Goal: Task Accomplishment & Management: Use online tool/utility

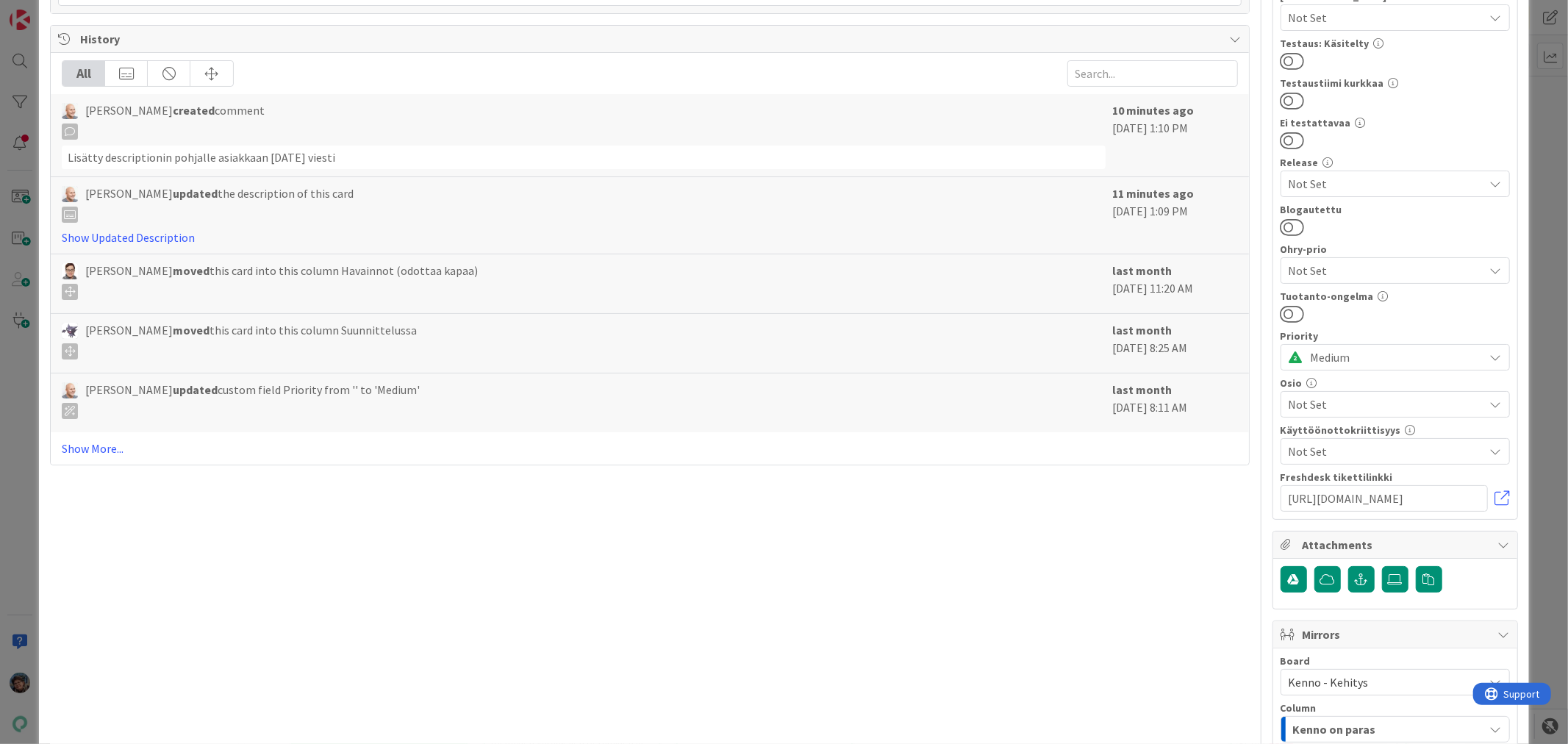
scroll to position [735, 0]
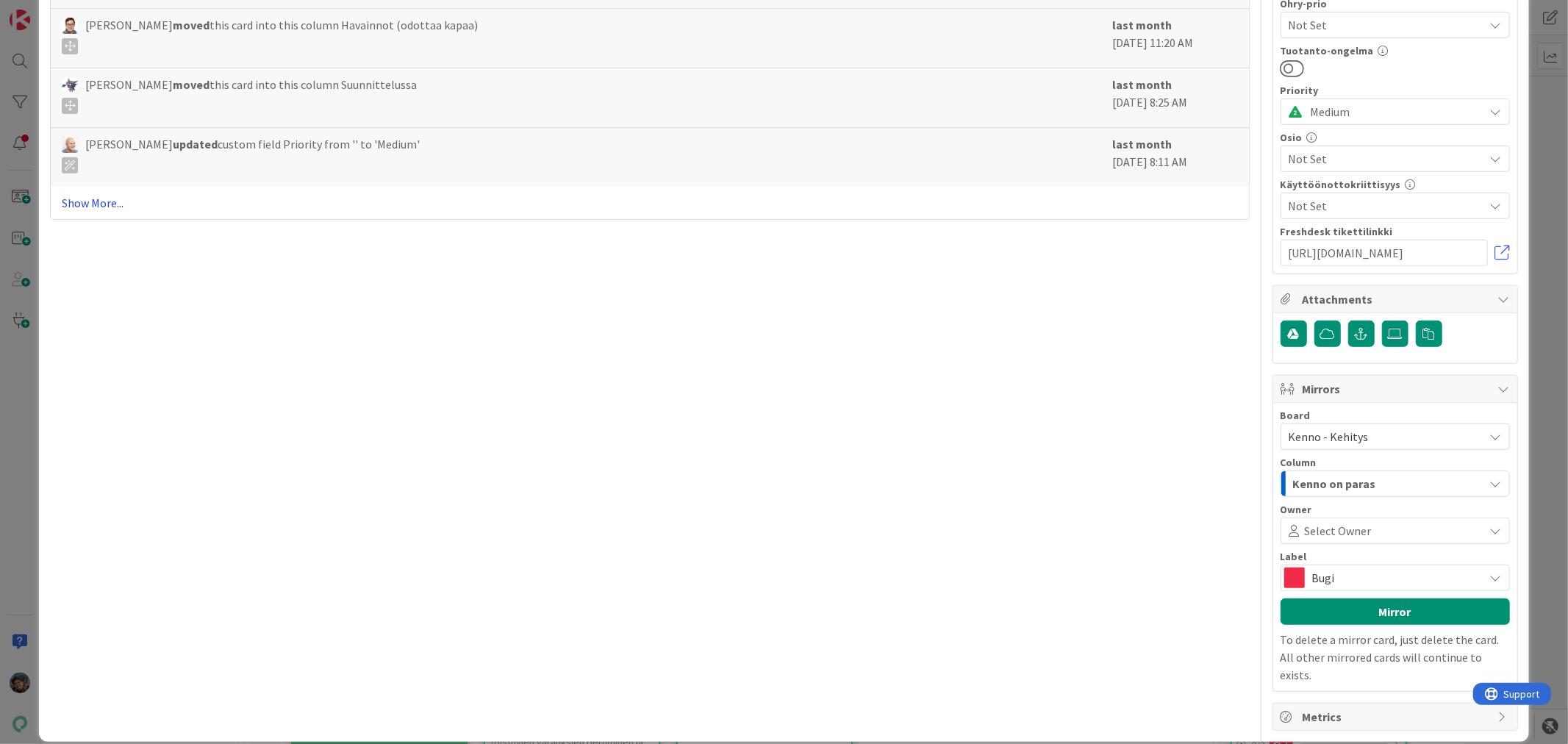
click at [99, 203] on link "Show More..." at bounding box center [650, 202] width 1175 height 17
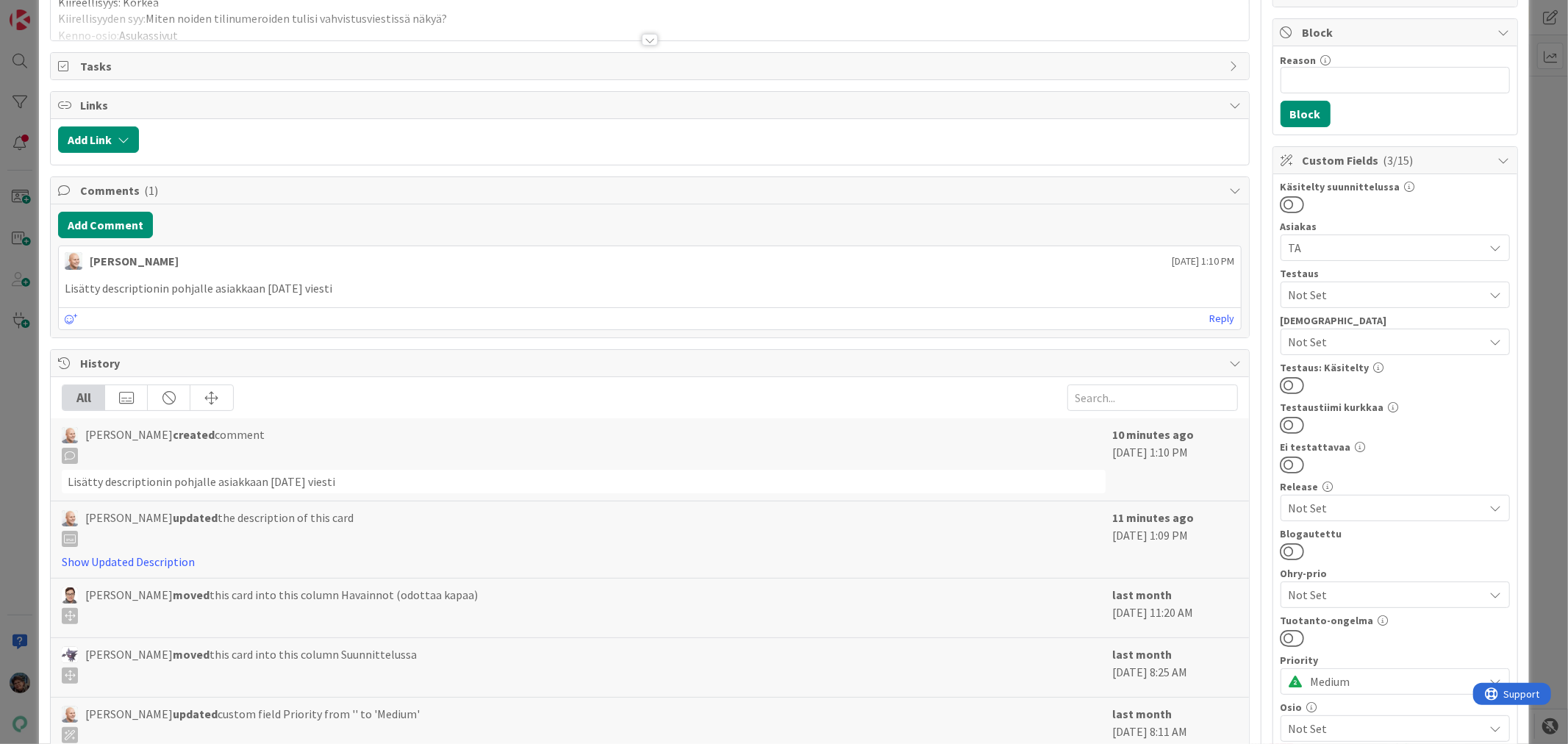
scroll to position [0, 0]
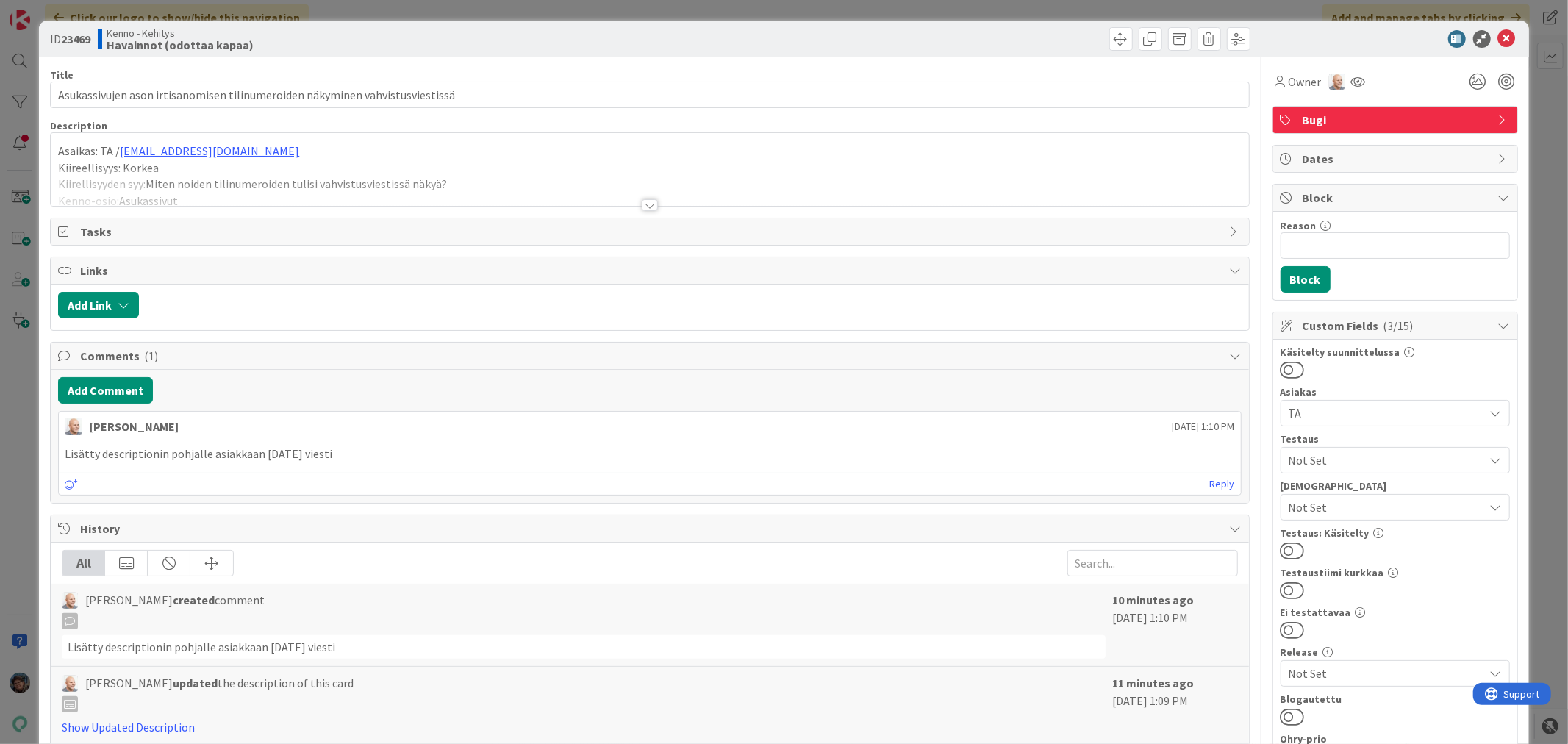
click at [641, 206] on div at bounding box center [650, 205] width 17 height 12
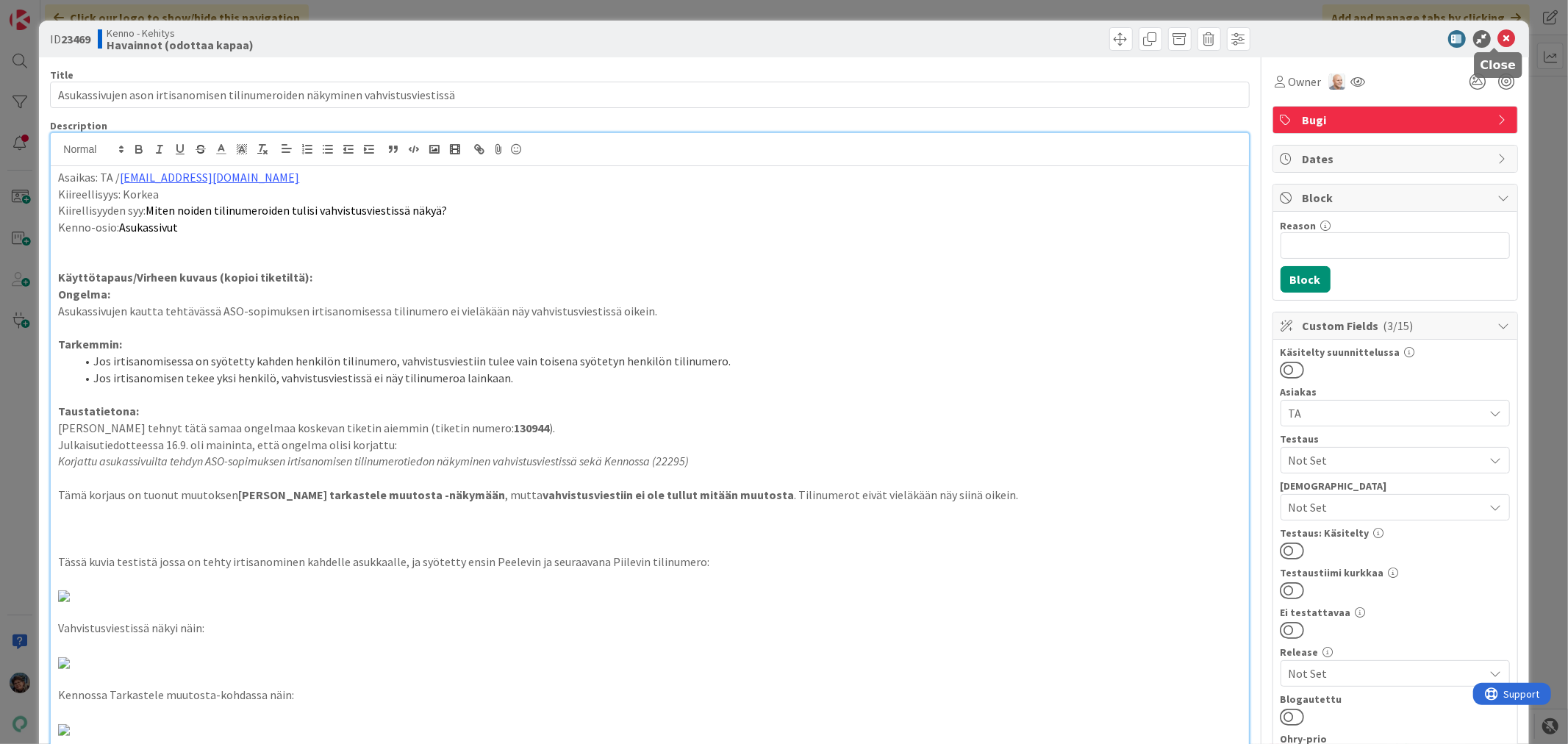
click at [1498, 33] on icon at bounding box center [1506, 38] width 17 height 17
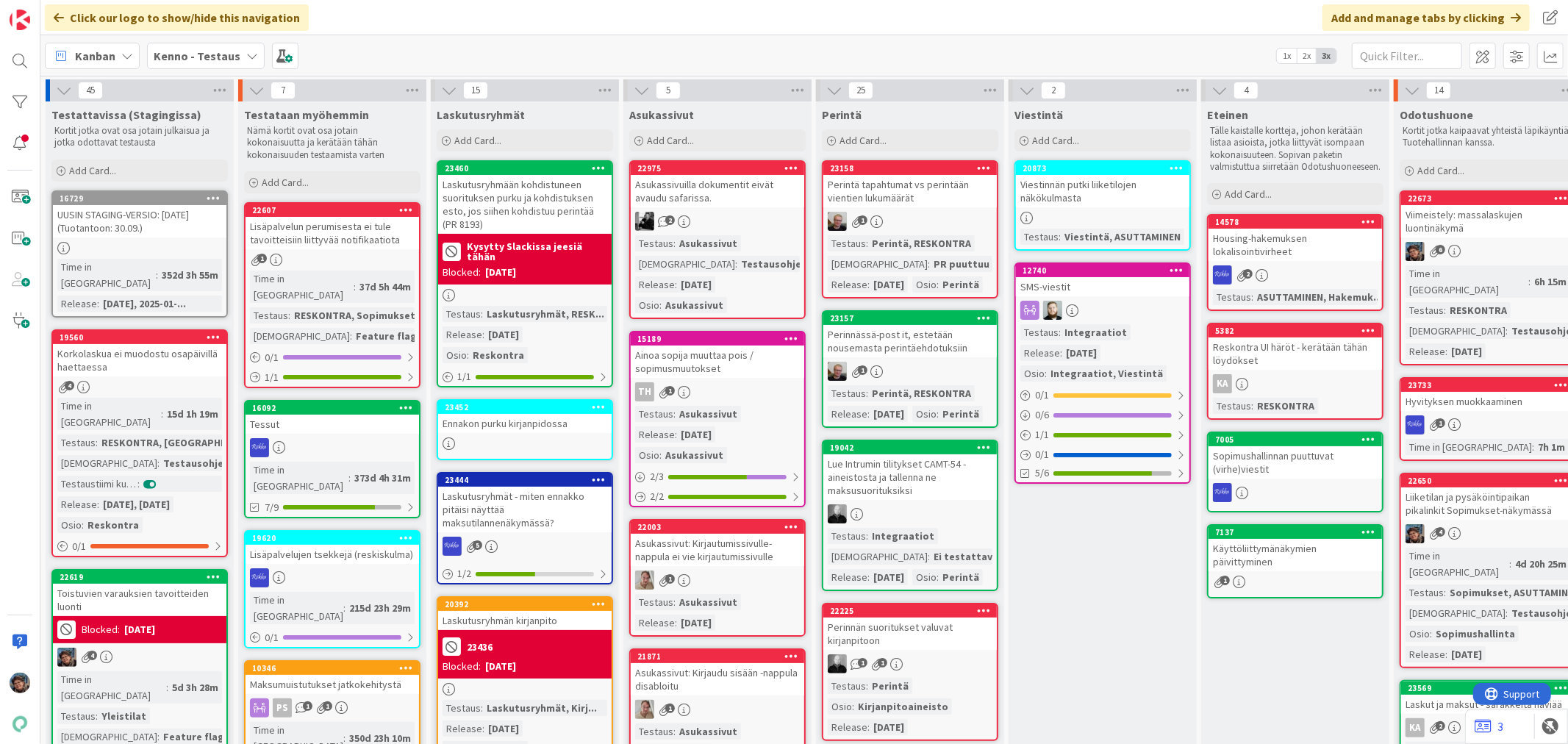
scroll to position [0, 878]
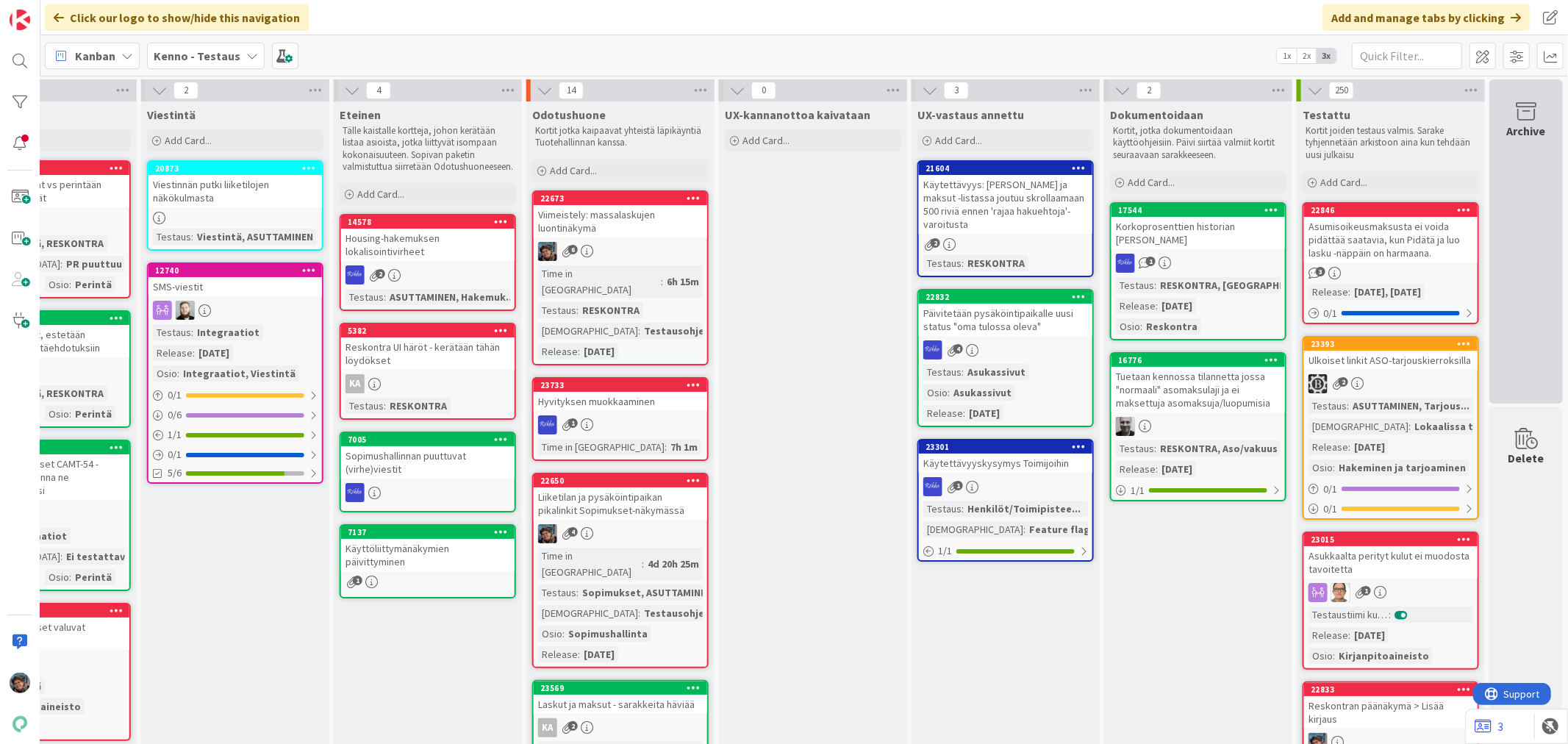
click at [1515, 118] on icon at bounding box center [1526, 112] width 56 height 21
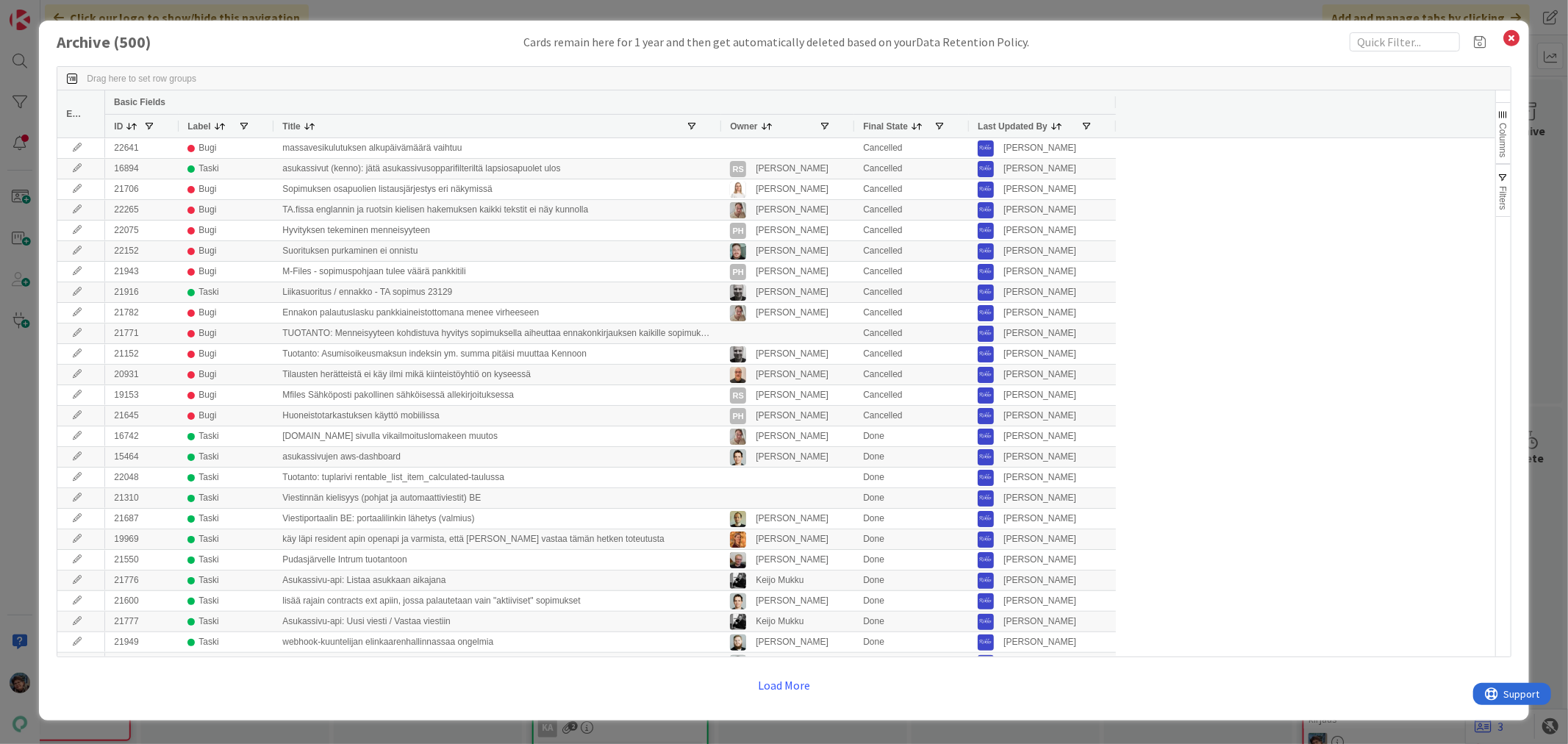
drag, startPoint x: 416, startPoint y: 127, endPoint x: 717, endPoint y: 147, distance: 301.7
click at [717, 147] on div "Edit Basic Fields ID Label Title Owner Final State Last Updated By 22641 Bugi m…" at bounding box center [775, 373] width 1436 height 566
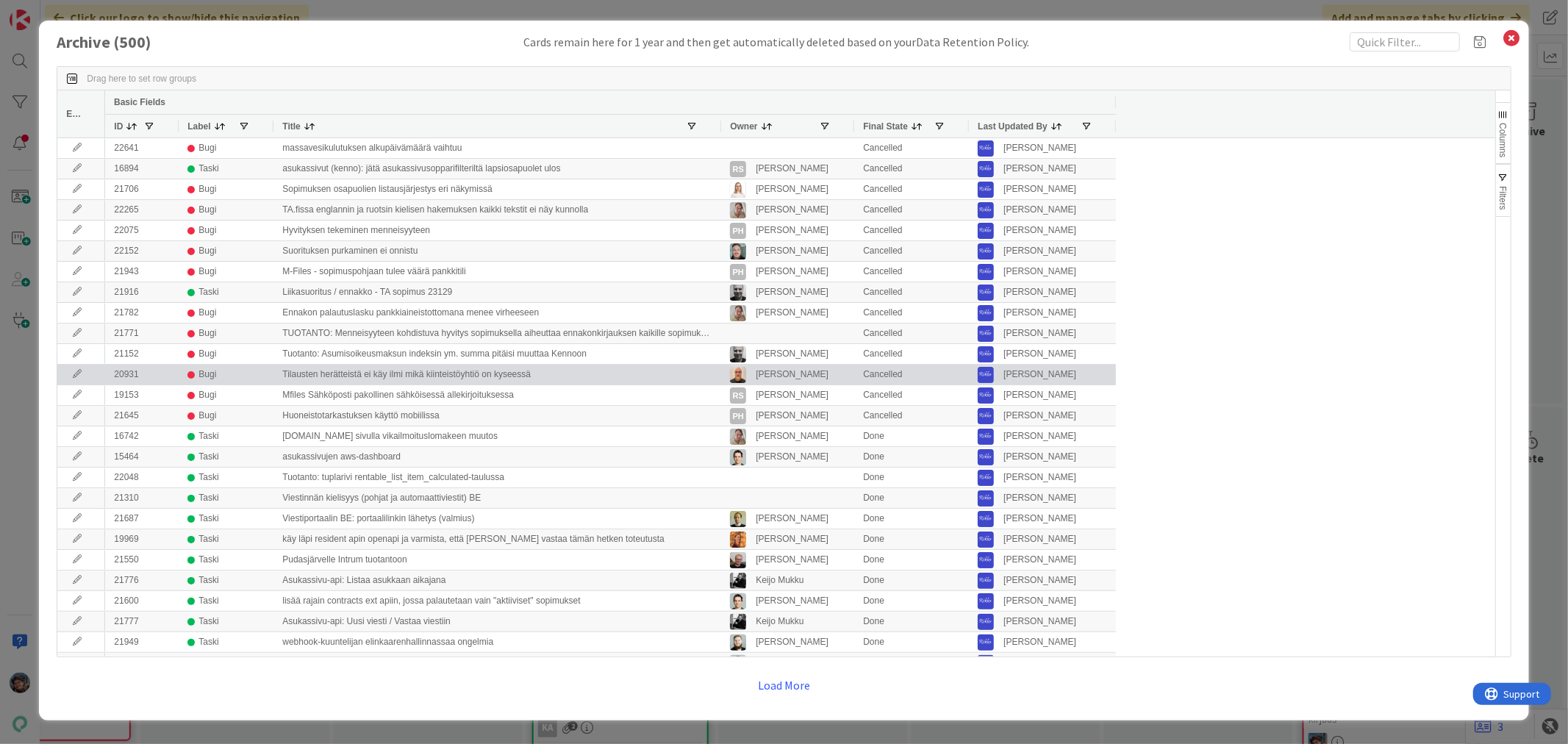
click at [439, 372] on div "Tilausten herätteistä ei käy ilmi mikä kiinteistöyhtiö on kyseessä" at bounding box center [496, 375] width 448 height 20
click at [77, 375] on icon at bounding box center [77, 374] width 22 height 9
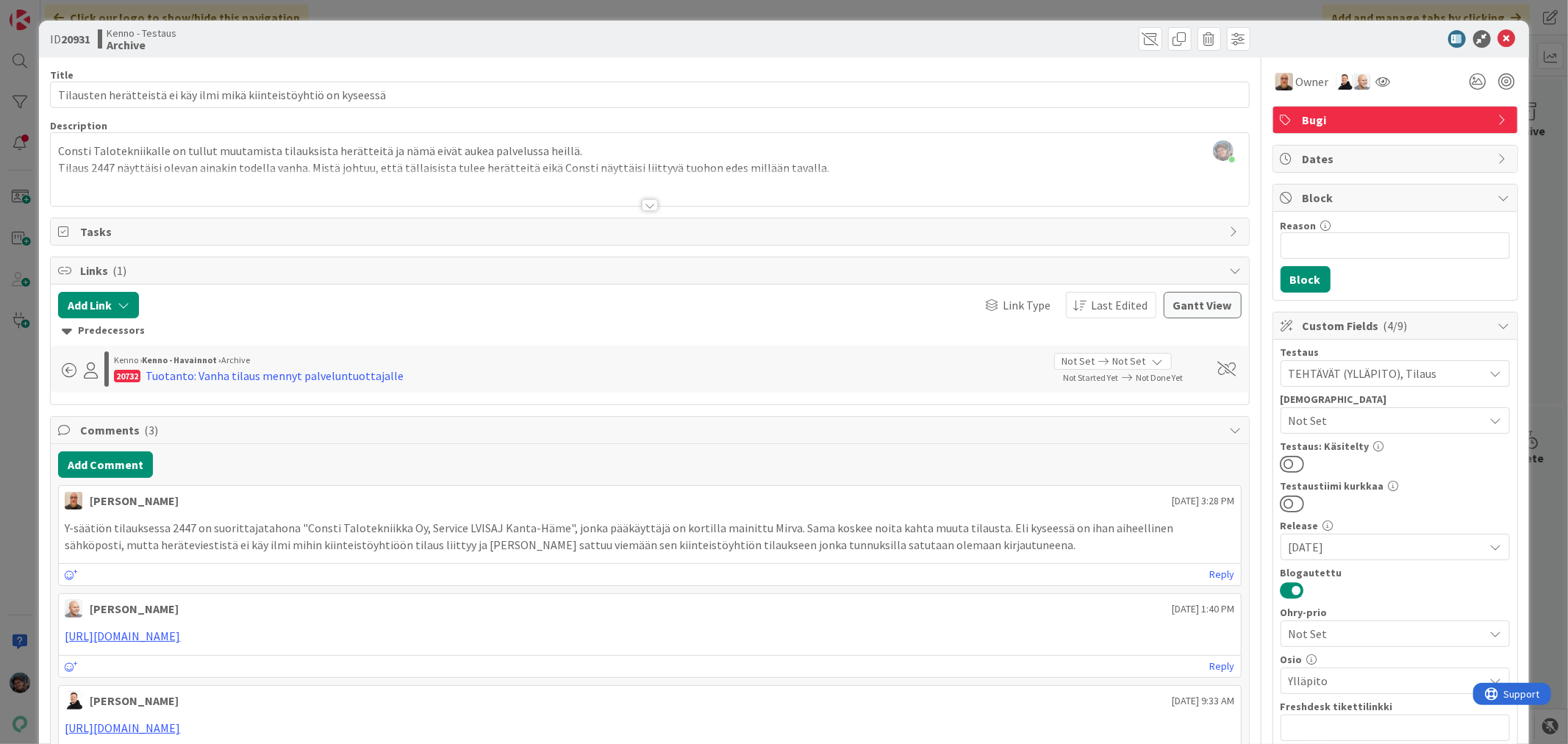
click at [641, 204] on div at bounding box center [650, 205] width 17 height 12
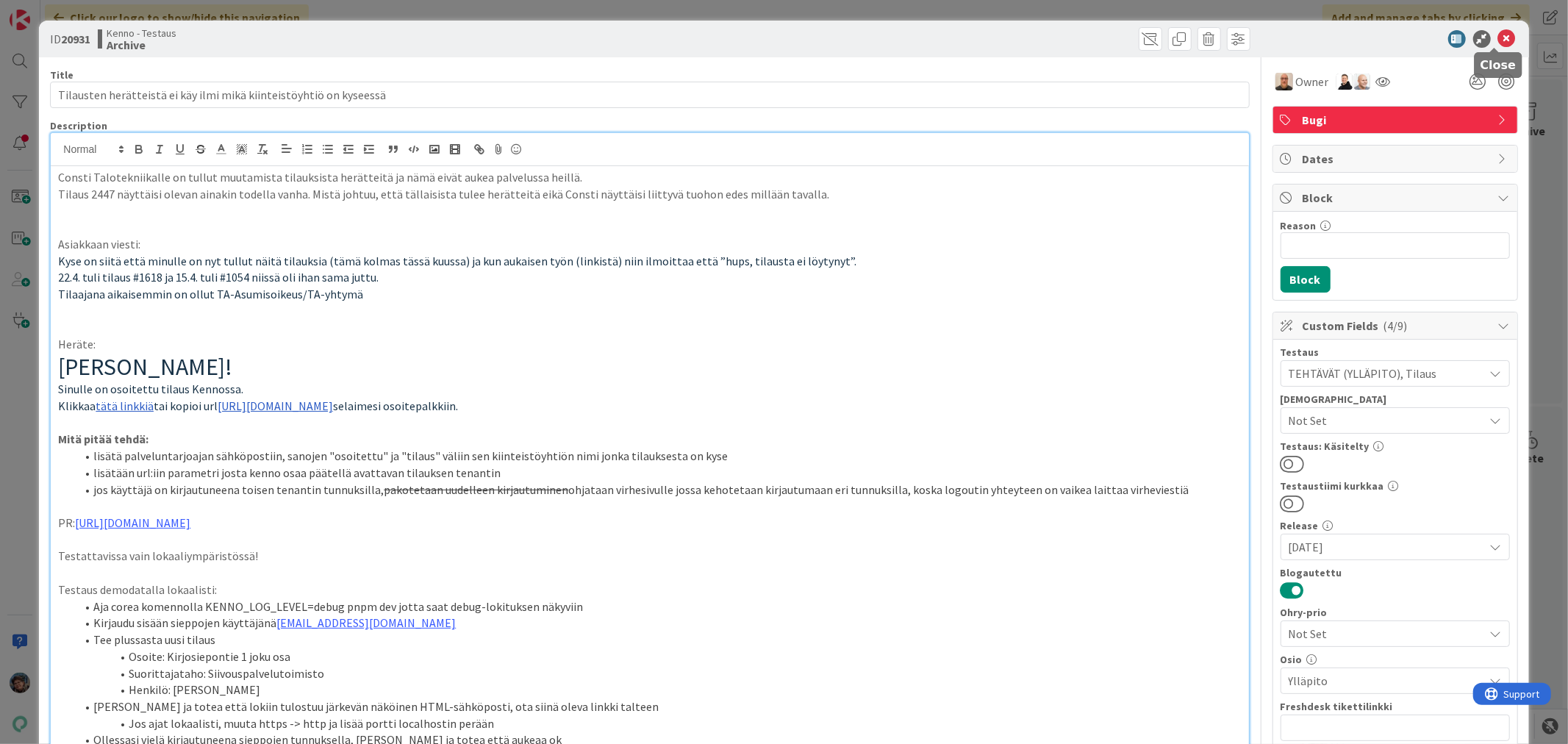
click at [1498, 36] on icon at bounding box center [1506, 38] width 17 height 17
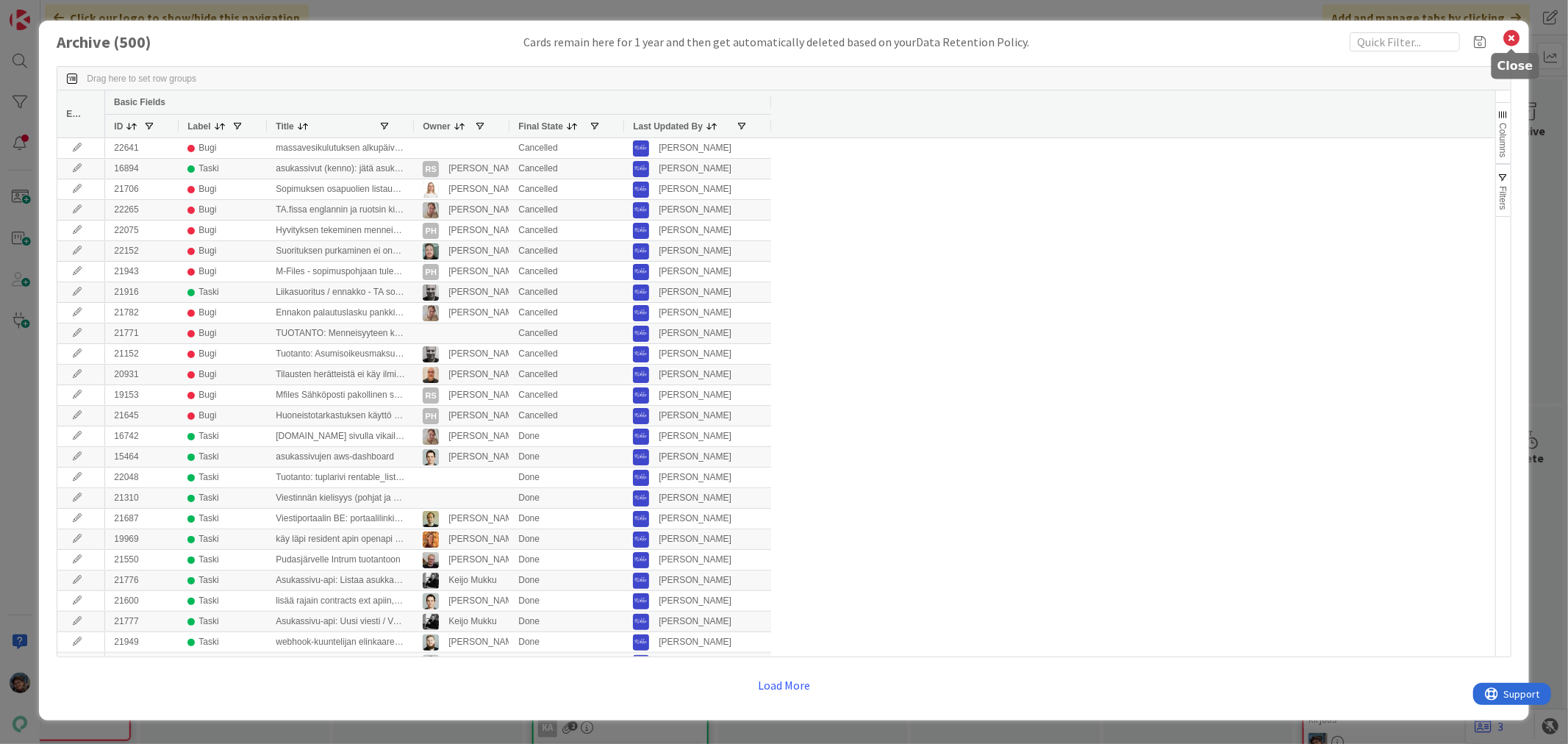
click at [1508, 36] on icon at bounding box center [1511, 38] width 19 height 21
